Goal: Check status: Check status

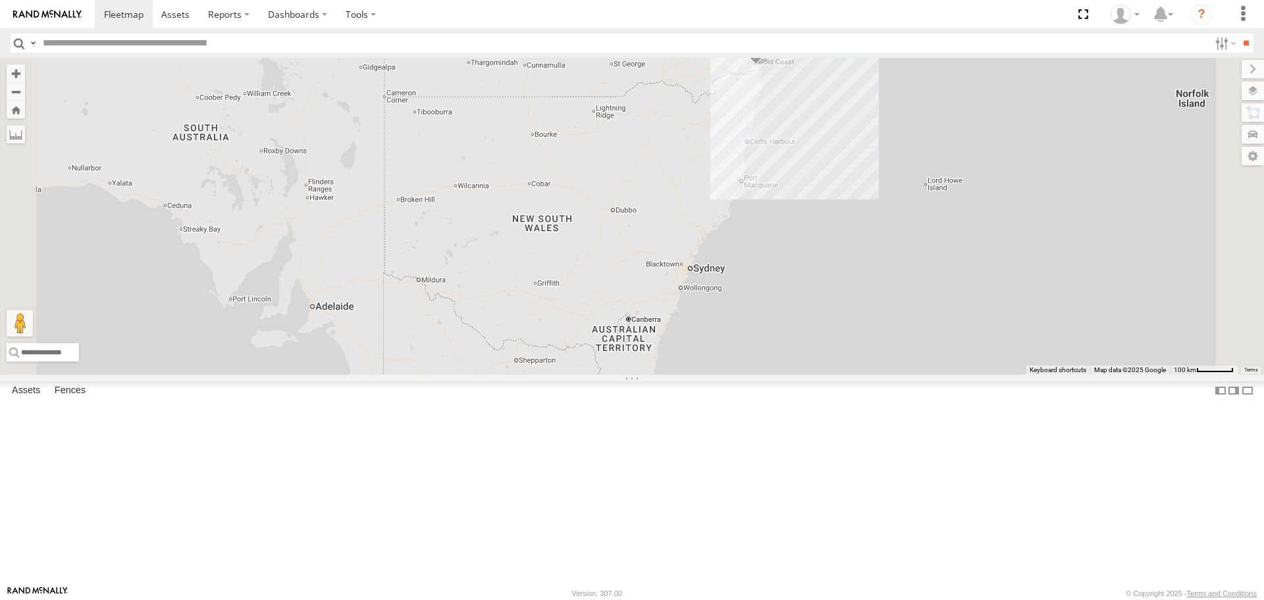
click at [0, 0] on span at bounding box center [0, 0] width 0 height 0
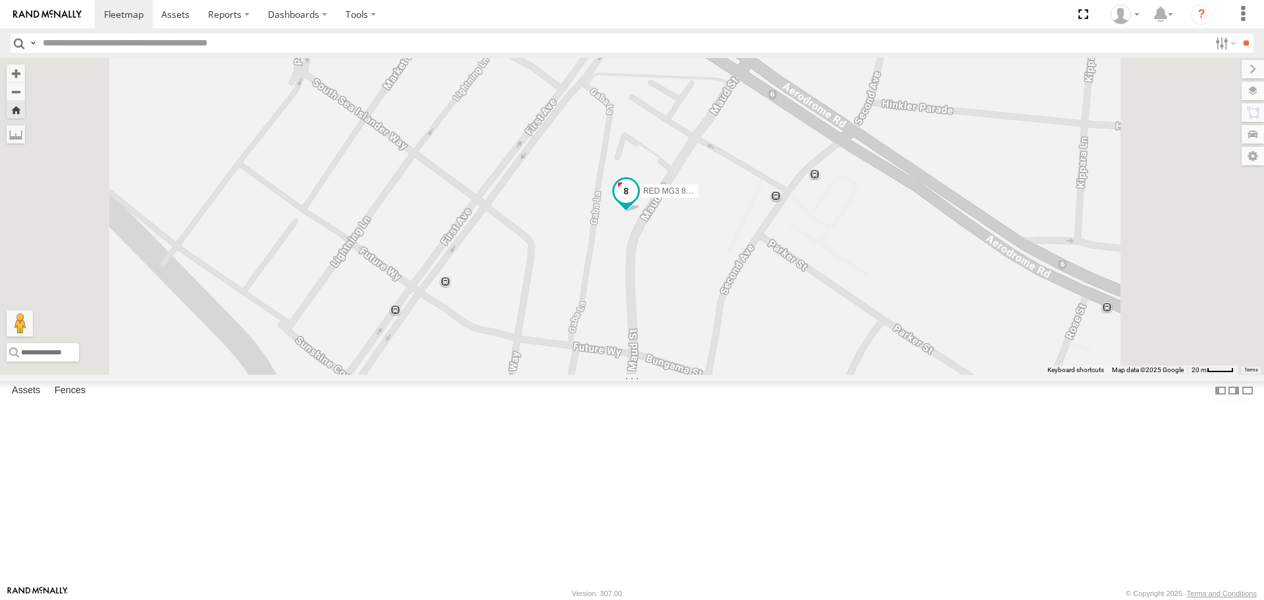
click at [640, 213] on span at bounding box center [626, 195] width 29 height 36
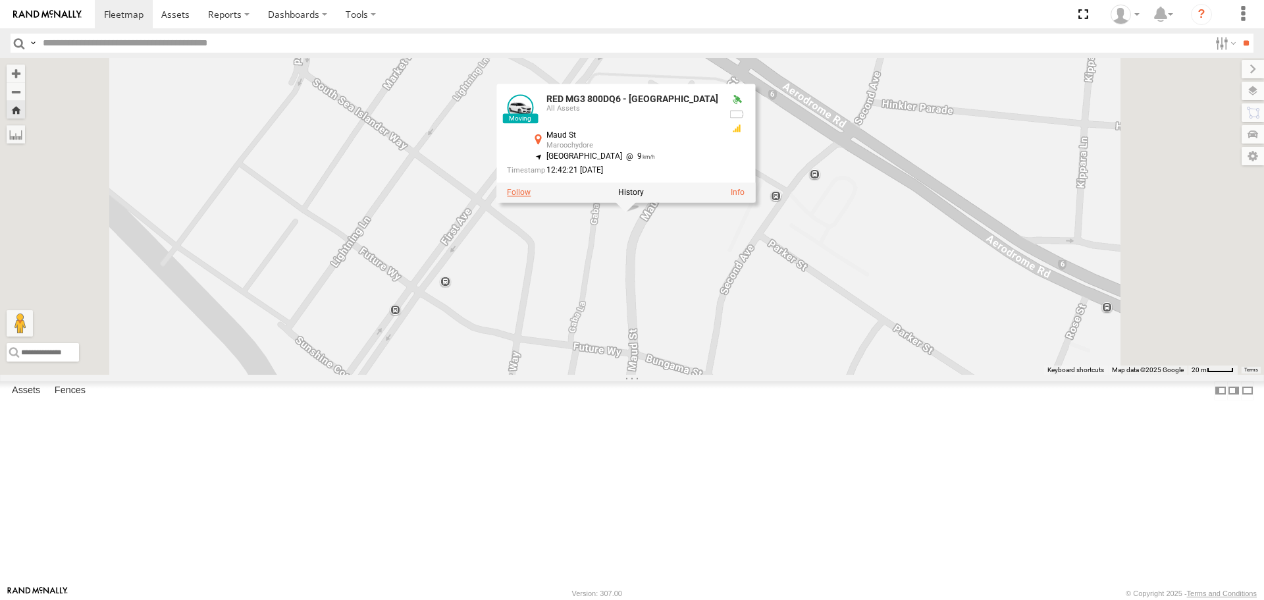
click at [531, 197] on label at bounding box center [519, 192] width 24 height 9
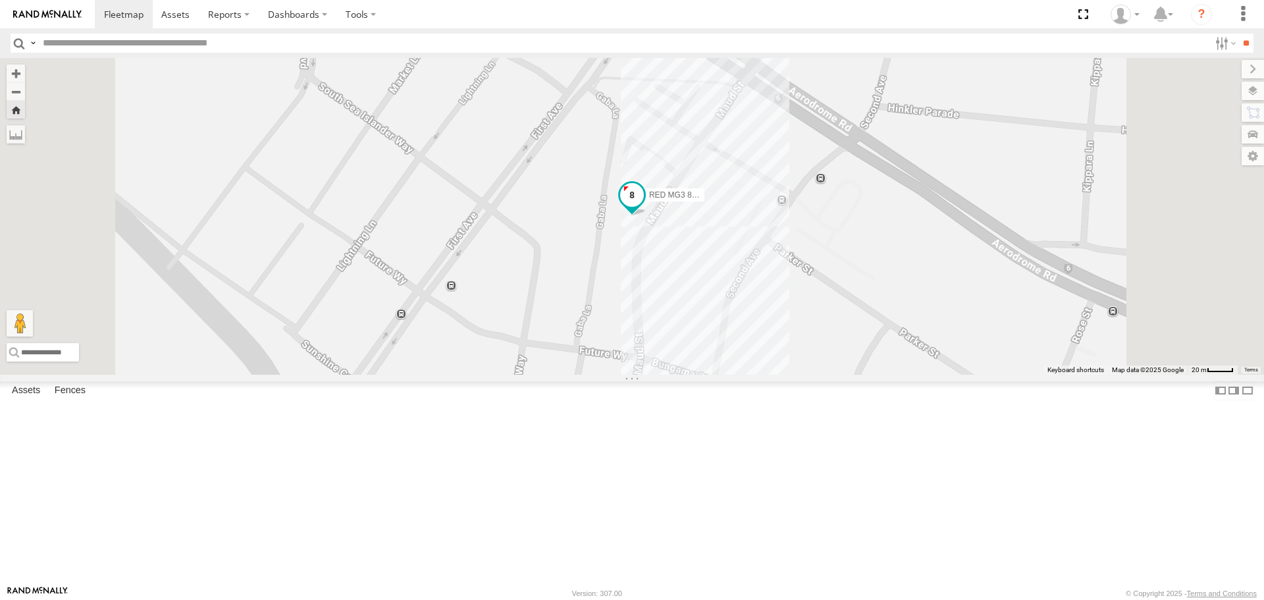
click at [644, 207] on span at bounding box center [632, 196] width 24 height 24
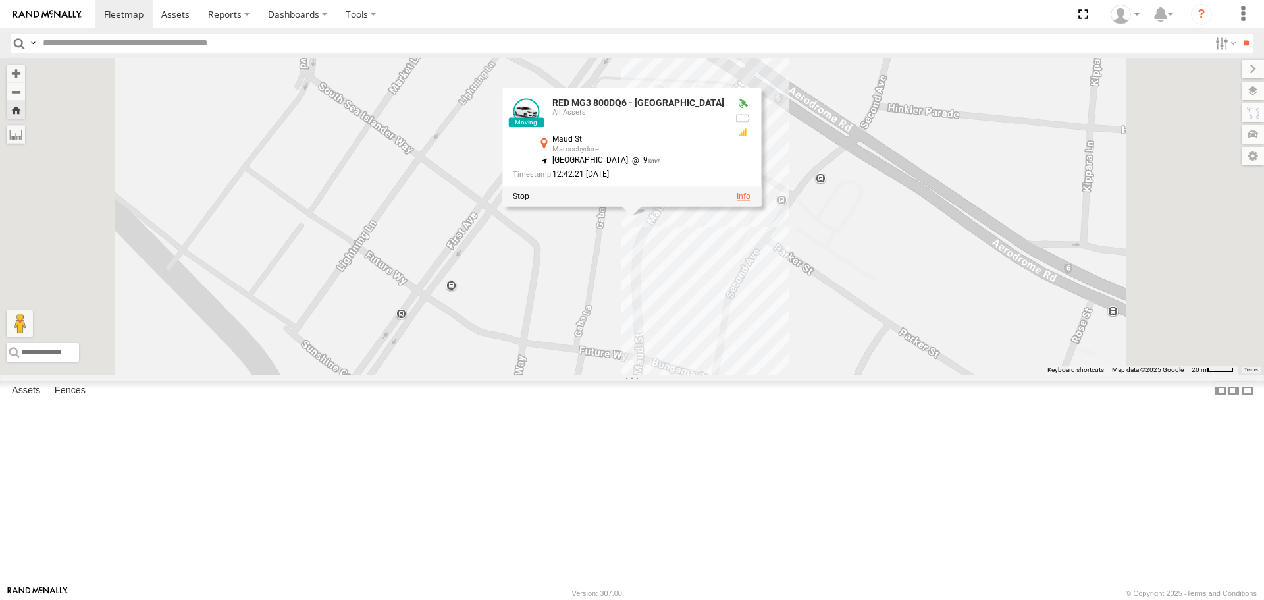
click at [750, 201] on link at bounding box center [744, 196] width 14 height 9
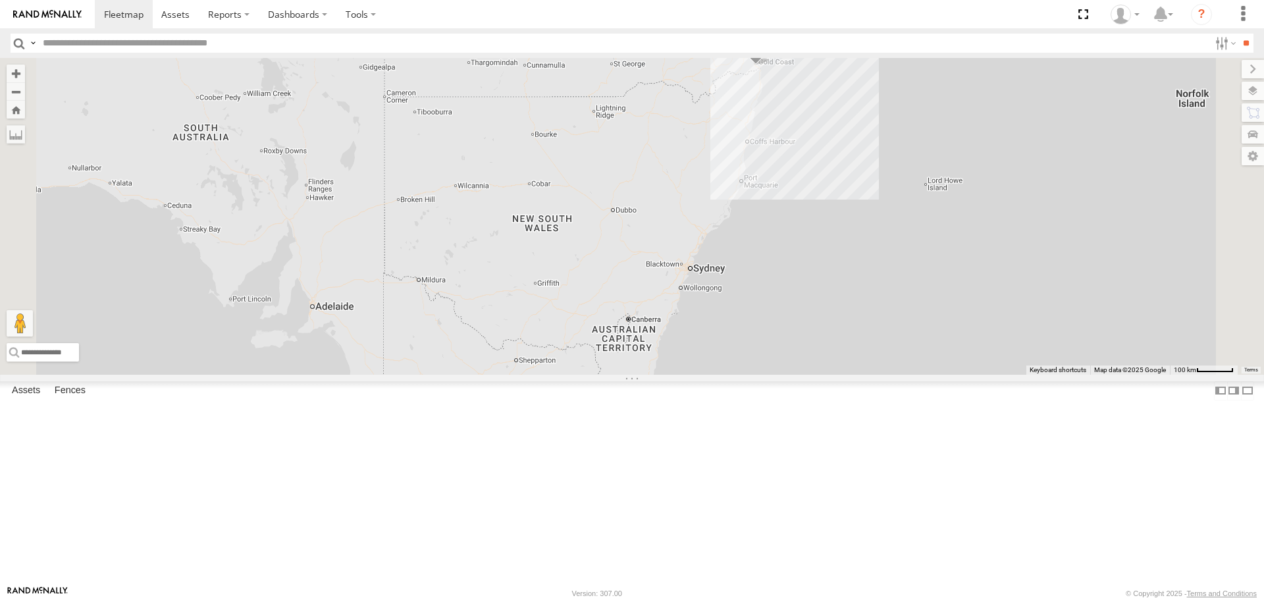
click at [0, 0] on span at bounding box center [0, 0] width 0 height 0
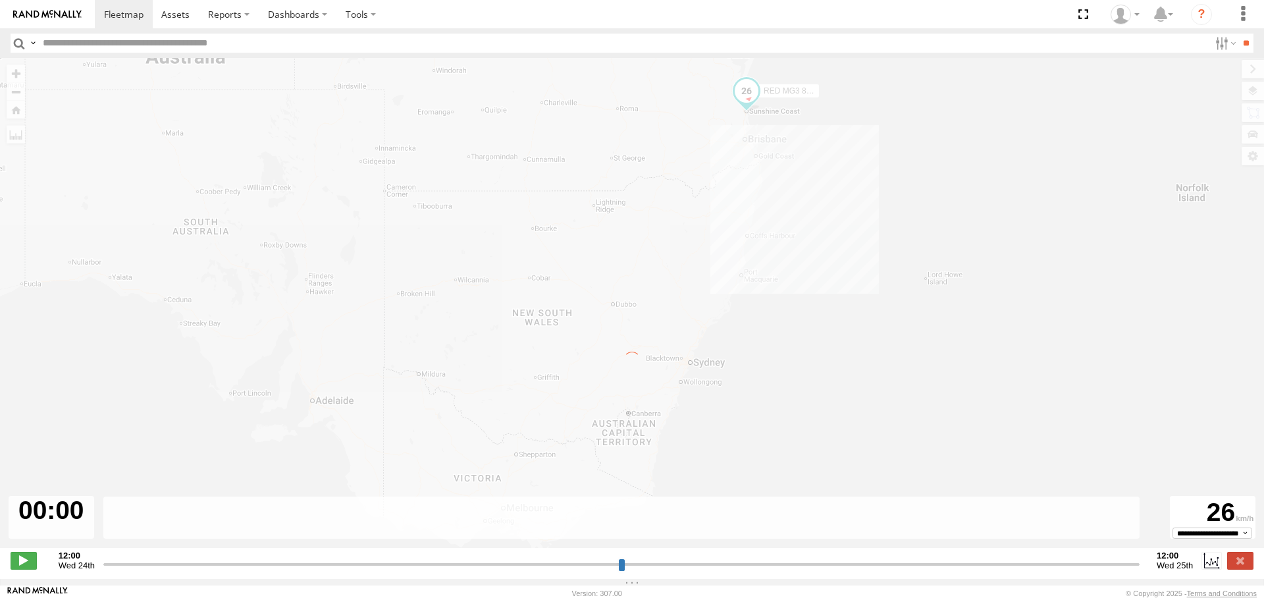
type input "**********"
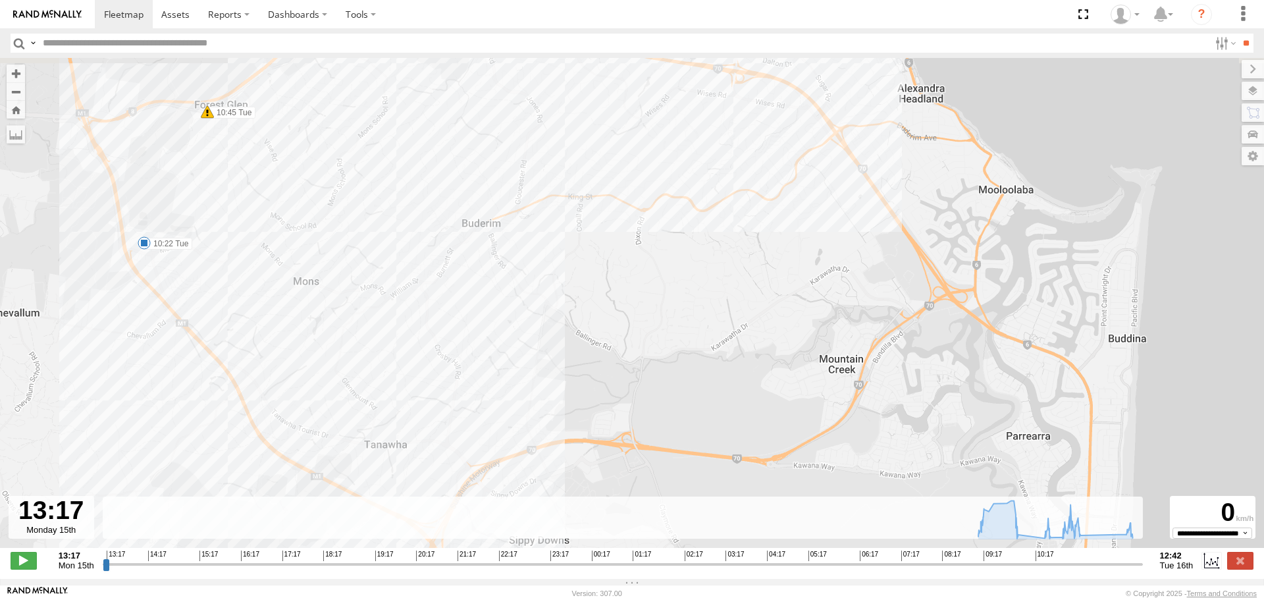
drag, startPoint x: 606, startPoint y: 126, endPoint x: 594, endPoint y: 250, distance: 125.0
click at [594, 250] on div "RED MG3 800DQ6 - QLD North 10:22 Tue 10:45 Tue 11:48 Tue" at bounding box center [632, 310] width 1264 height 504
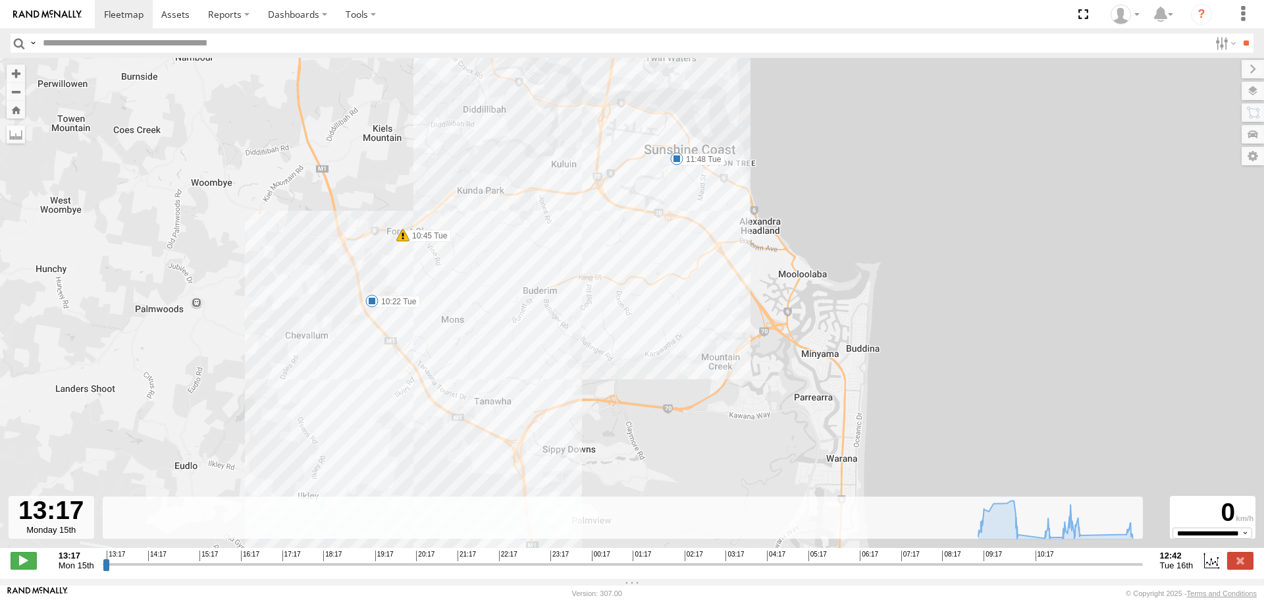
drag, startPoint x: 585, startPoint y: 205, endPoint x: 586, endPoint y: 261, distance: 55.3
click at [586, 261] on div "RED MG3 800DQ6 - QLD North 10:22 Tue 10:45 Tue 11:48 Tue" at bounding box center [632, 310] width 1264 height 504
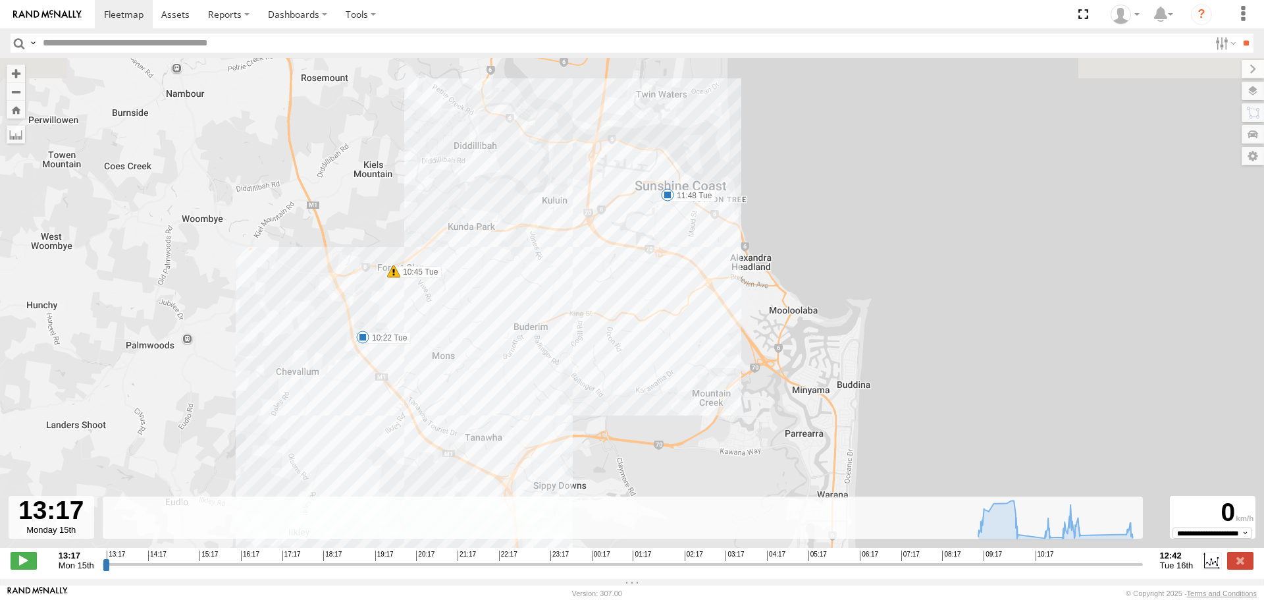
drag, startPoint x: 564, startPoint y: 289, endPoint x: 548, endPoint y: 333, distance: 46.8
click at [548, 333] on div "RED MG3 800DQ6 - QLD North 10:22 Tue 10:45 Tue 11:48 Tue" at bounding box center [632, 310] width 1264 height 504
